Goal: Task Accomplishment & Management: Manage account settings

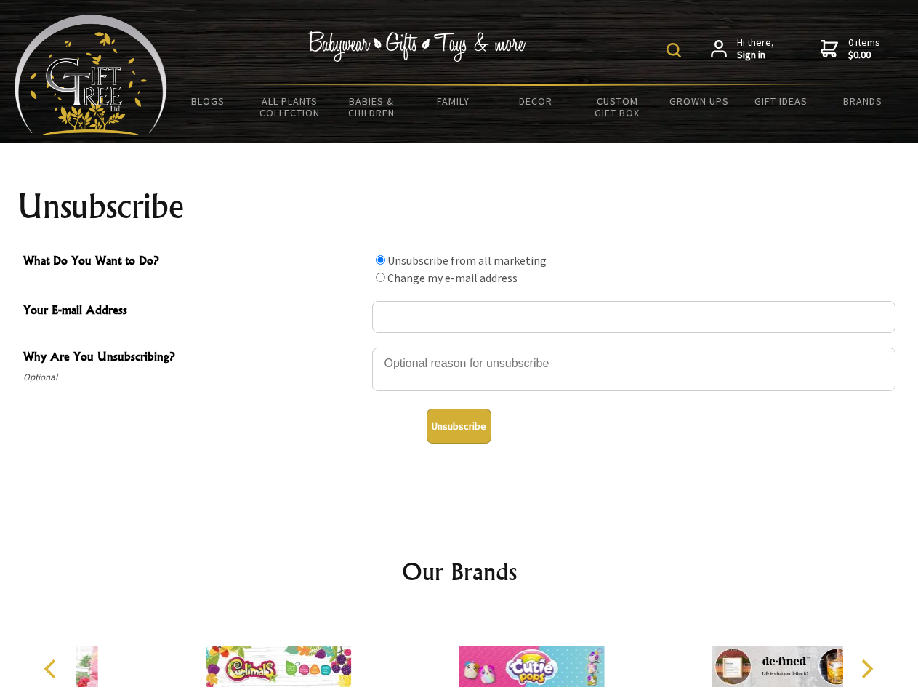
click at [676, 50] on img at bounding box center [674, 50] width 15 height 15
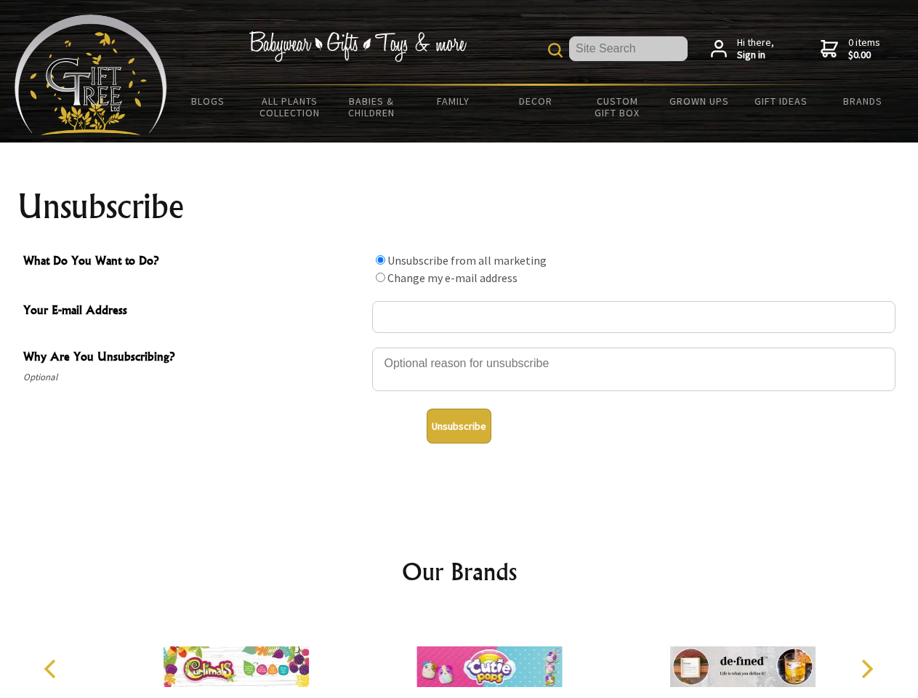
click at [460, 347] on div at bounding box center [634, 371] width 524 height 51
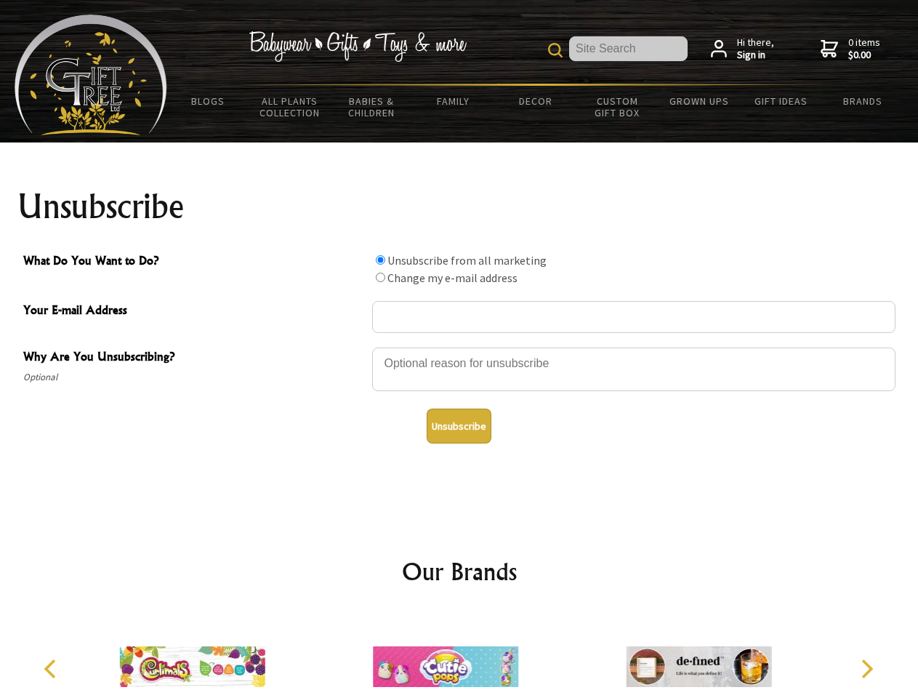
click at [380, 260] on input "What Do You Want to Do?" at bounding box center [380, 259] width 9 height 9
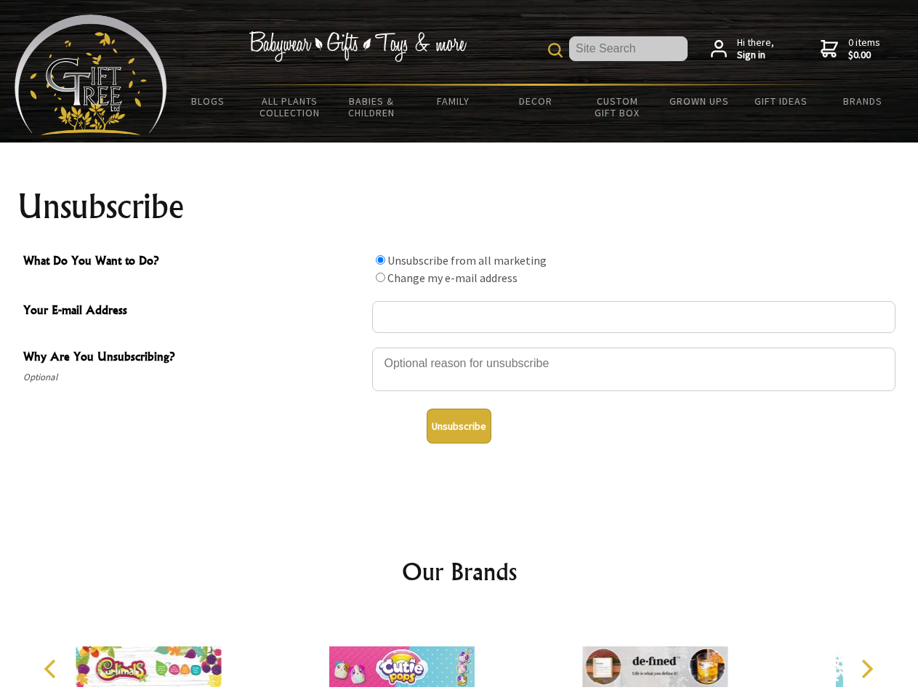
click at [380, 277] on input "What Do You Want to Do?" at bounding box center [380, 277] width 9 height 9
radio input "true"
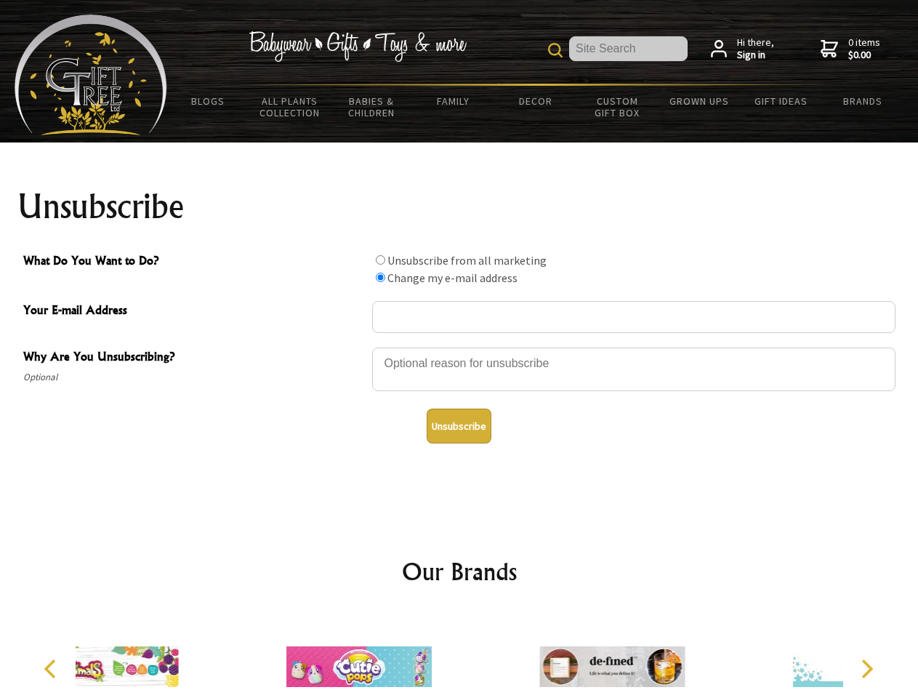
click at [459, 426] on button "Unsubscribe" at bounding box center [459, 426] width 65 height 35
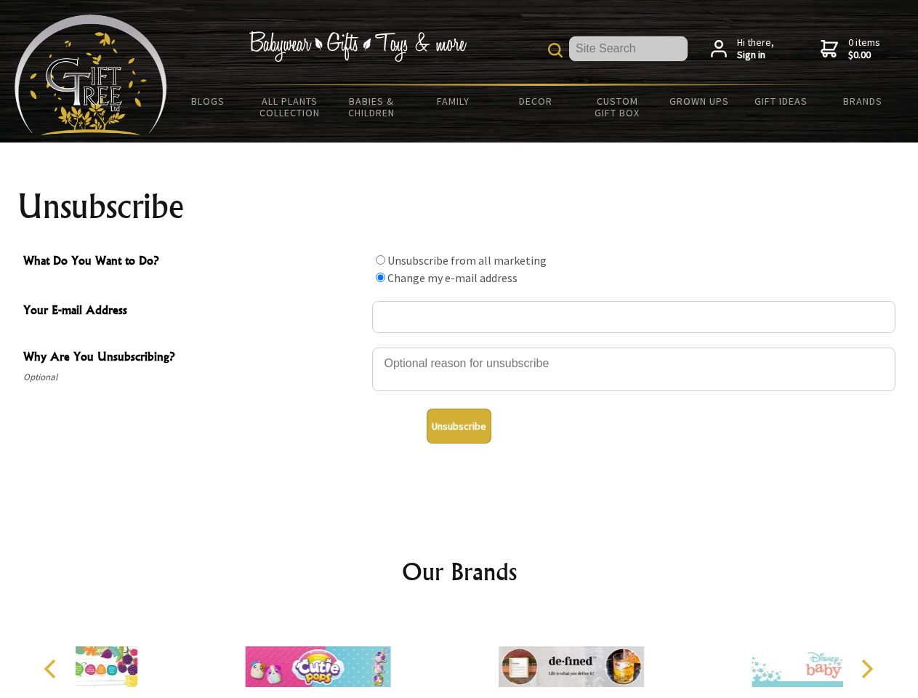
click at [499, 655] on img at bounding box center [571, 666] width 145 height 109
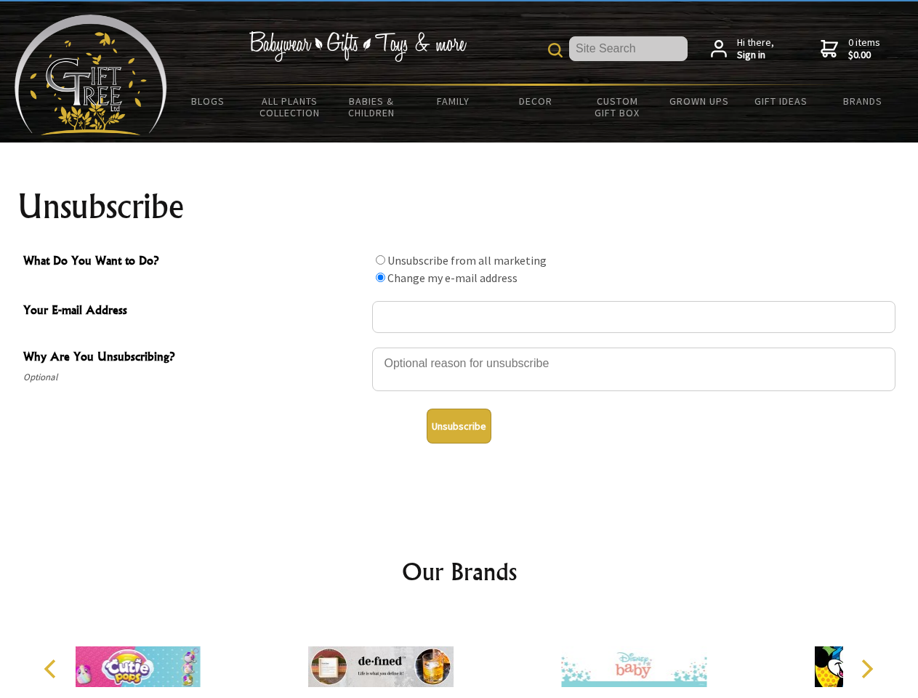
click at [52, 669] on icon "Previous" at bounding box center [51, 669] width 19 height 19
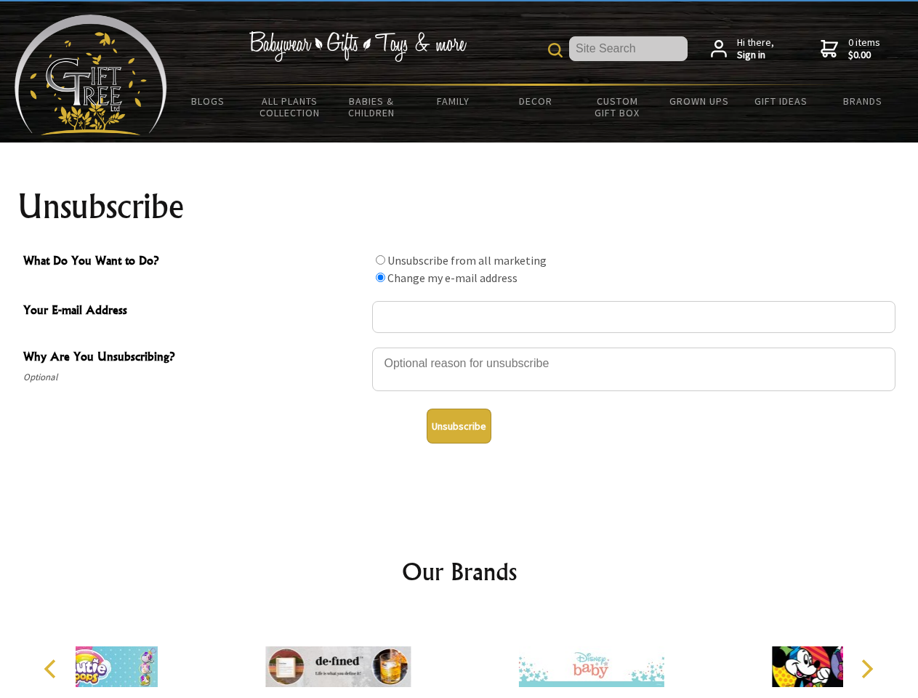
click at [867, 669] on icon "Next" at bounding box center [866, 669] width 19 height 19
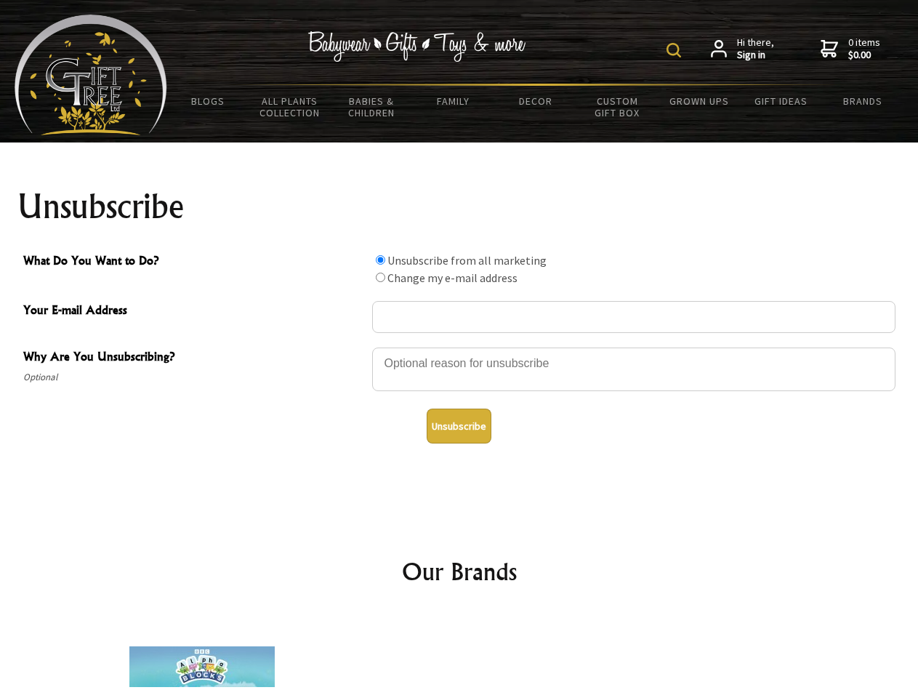
click at [676, 50] on img at bounding box center [674, 50] width 15 height 15
click at [460, 347] on div at bounding box center [634, 371] width 524 height 51
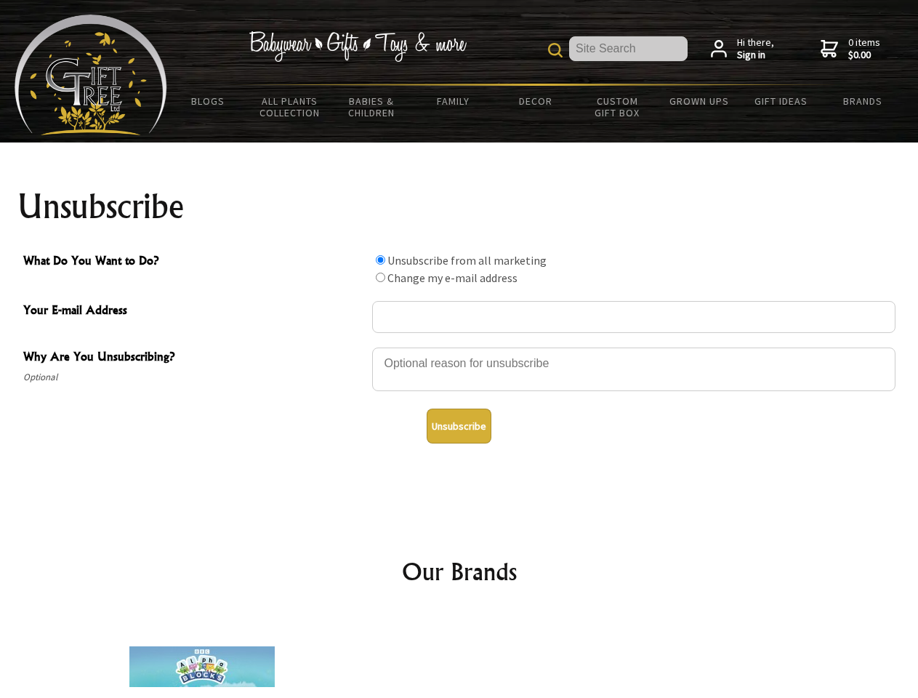
click at [380, 260] on input "What Do You Want to Do?" at bounding box center [380, 259] width 9 height 9
click at [380, 277] on input "What Do You Want to Do?" at bounding box center [380, 277] width 9 height 9
radio input "true"
click at [459, 426] on button "Unsubscribe" at bounding box center [459, 426] width 65 height 35
